Goal: Check status: Check status

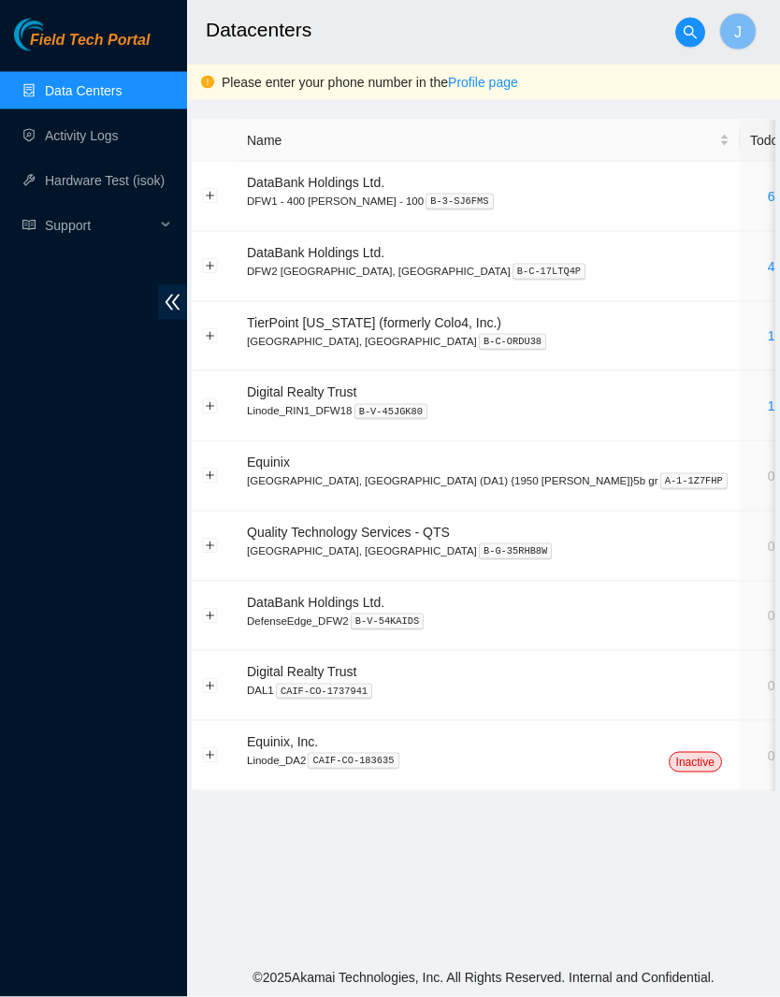
scroll to position [43, 0]
click at [768, 259] on link "4" at bounding box center [771, 266] width 7 height 15
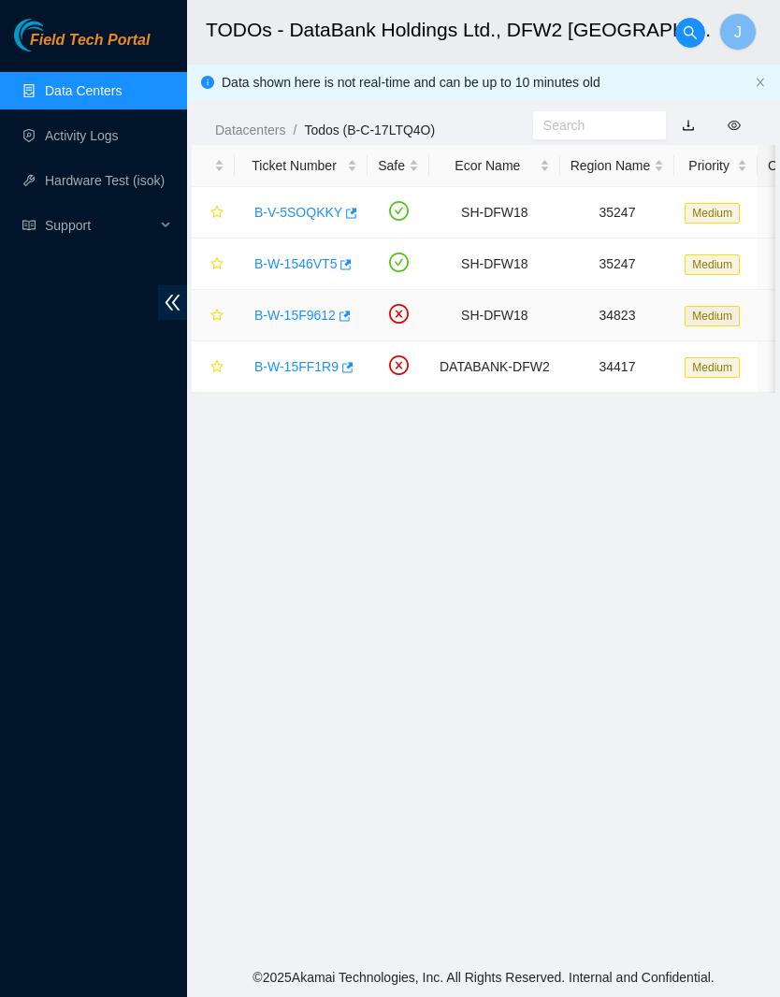
click at [309, 308] on link "B-W-15F9612" at bounding box center [294, 315] width 81 height 15
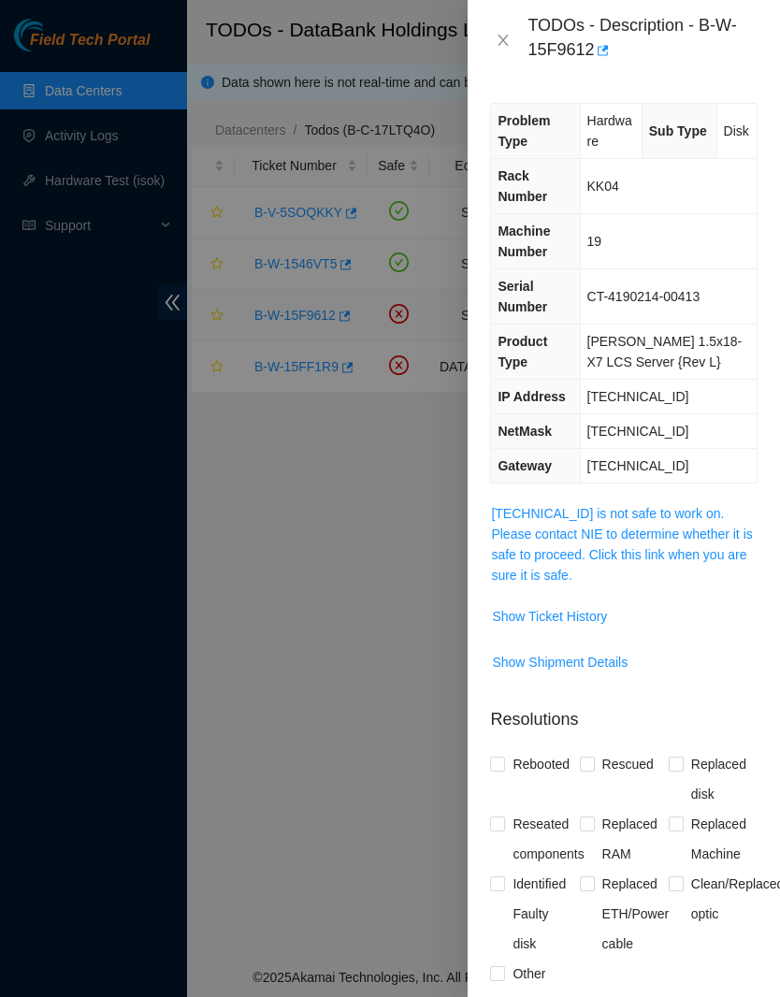
click at [594, 618] on span "Show Ticket History" at bounding box center [549, 616] width 115 height 21
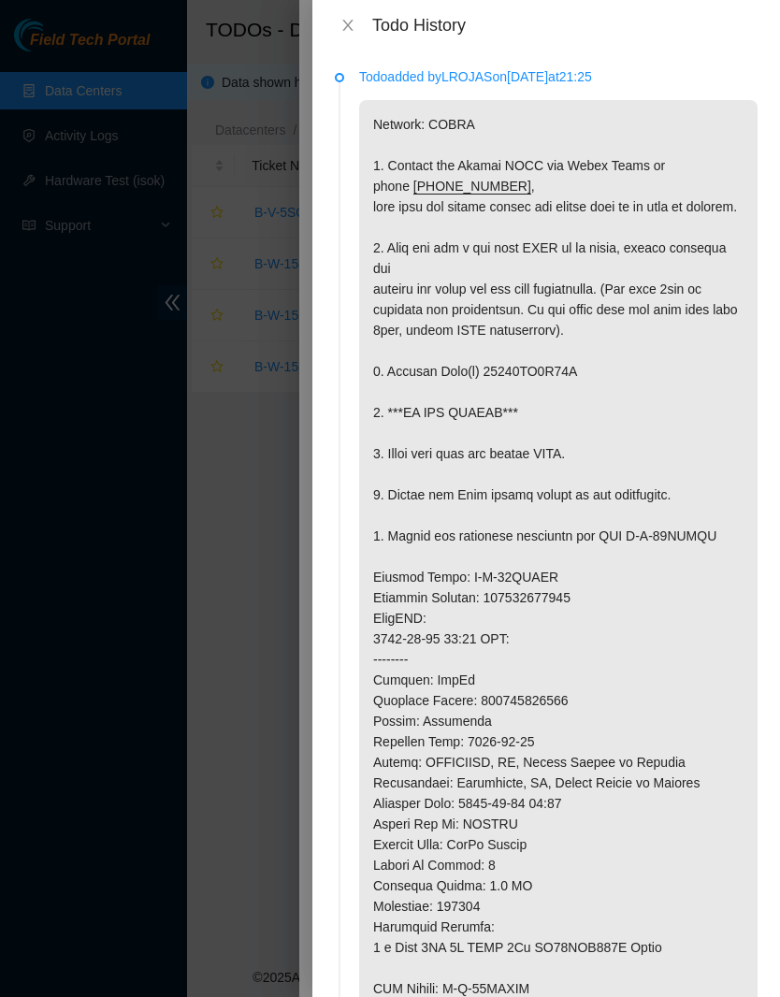
click at [256, 805] on div at bounding box center [390, 498] width 780 height 997
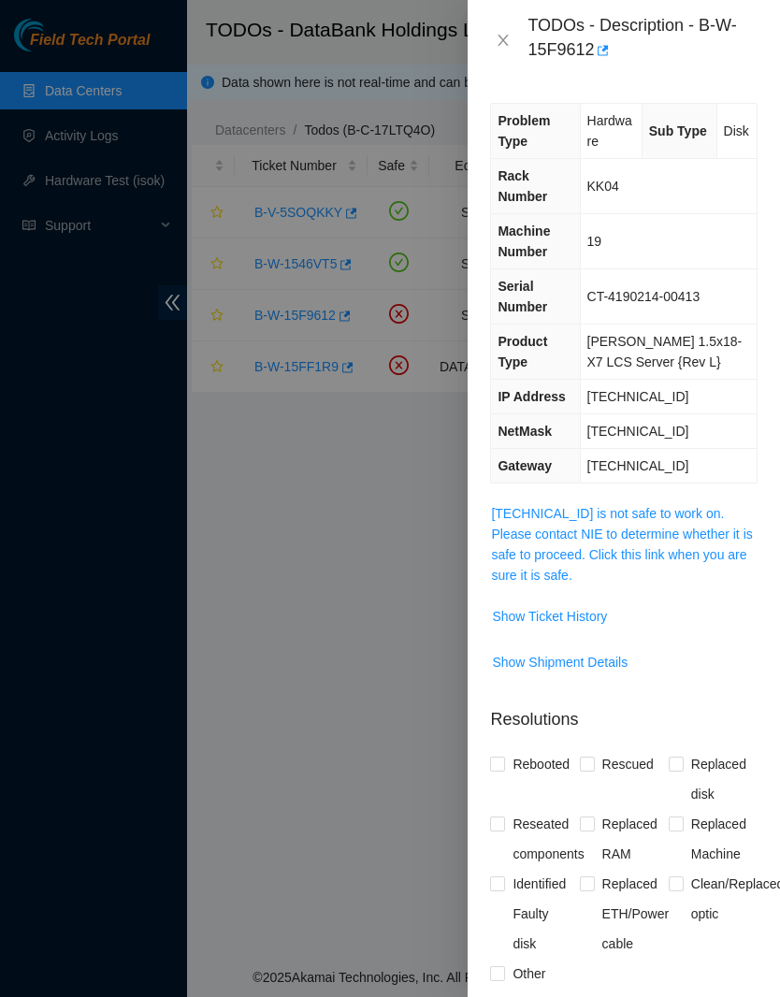
click at [301, 863] on div at bounding box center [390, 498] width 780 height 997
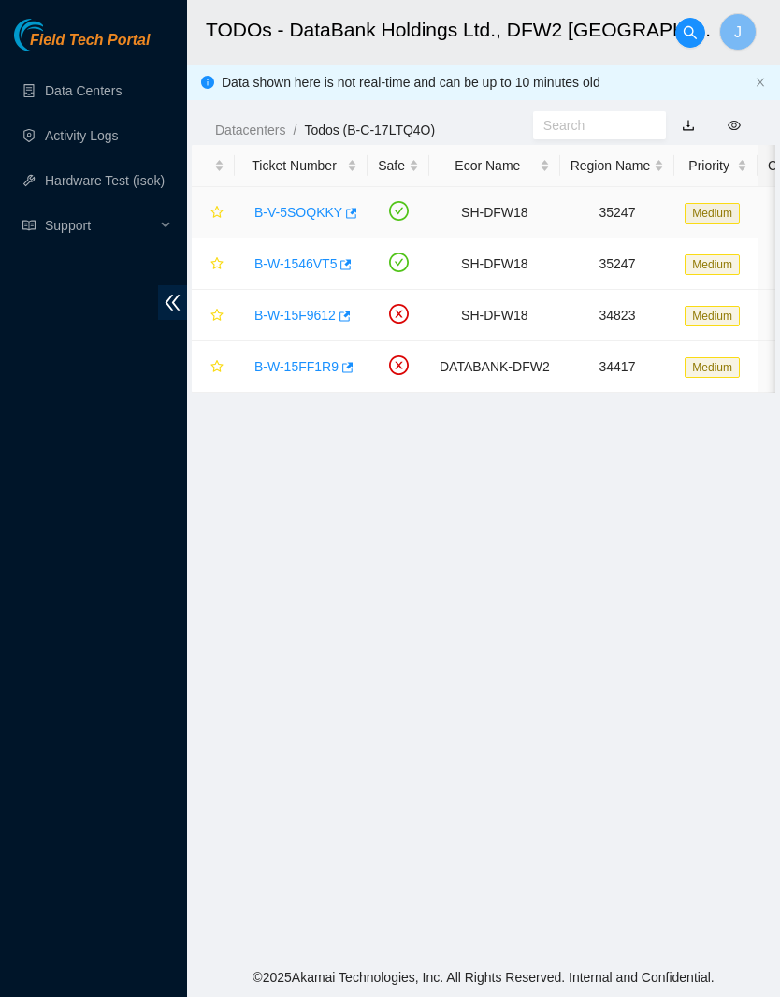
click at [285, 218] on link "B-V-5SOQKKY" at bounding box center [298, 212] width 88 height 15
